Goal: Task Accomplishment & Management: Manage account settings

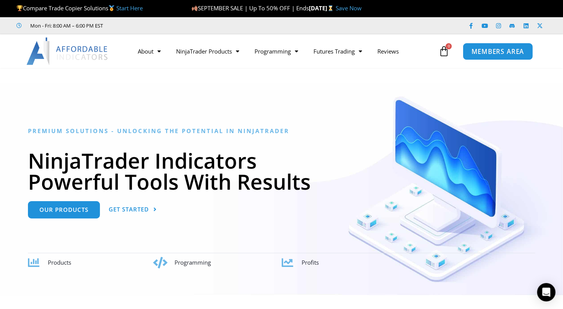
click at [506, 51] on span "MEMBERS AREA" at bounding box center [498, 51] width 52 height 7
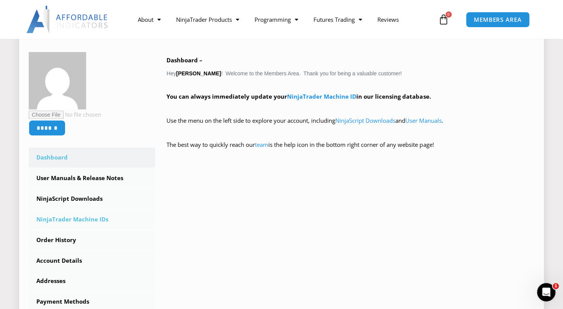
click at [85, 217] on link "NinjaTrader Machine IDs" at bounding box center [92, 220] width 126 height 20
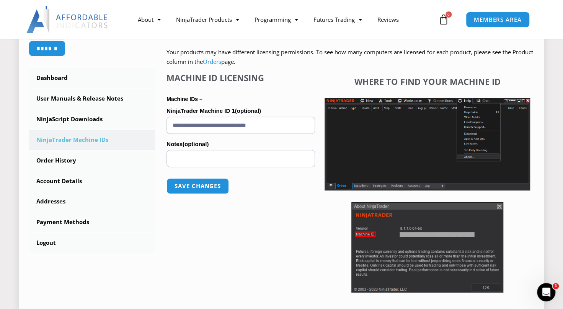
scroll to position [192, 0]
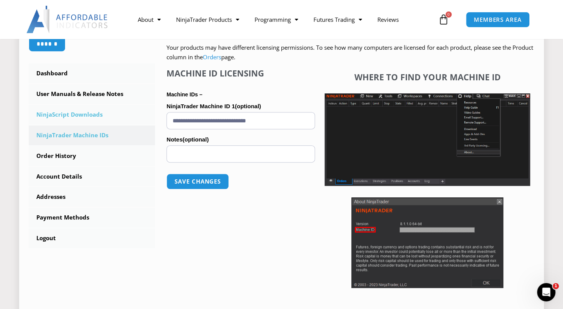
drag, startPoint x: 295, startPoint y: 120, endPoint x: 144, endPoint y: 120, distance: 151.3
click at [144, 120] on div "****** Dashboard Subscriptions User Manuals & Release Notes NinjaScript Downloa…" at bounding box center [282, 139] width 506 height 343
paste input "text"
type input "**********"
click at [207, 177] on button "Save changes" at bounding box center [197, 182] width 65 height 16
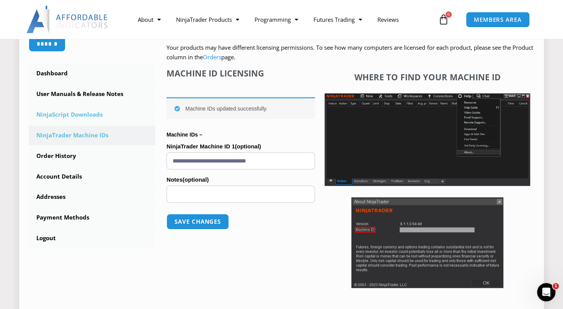
click at [87, 113] on link "NinjaScript Downloads" at bounding box center [92, 115] width 126 height 20
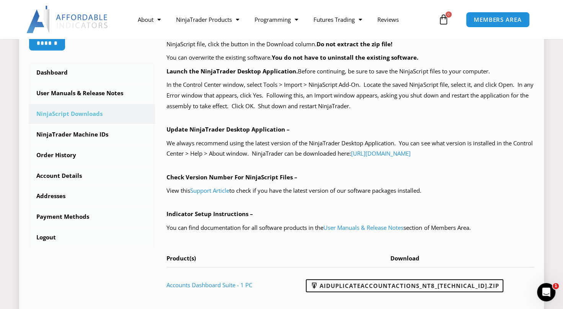
scroll to position [345, 0]
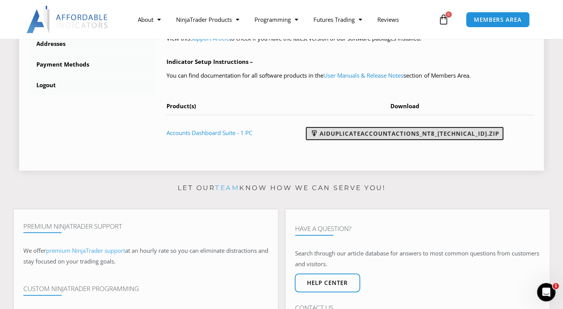
click at [452, 134] on link "AIDuplicateAccountActions_NT8_[TECHNICAL_ID].zip" at bounding box center [405, 133] width 198 height 13
